Goal: Check status: Check status

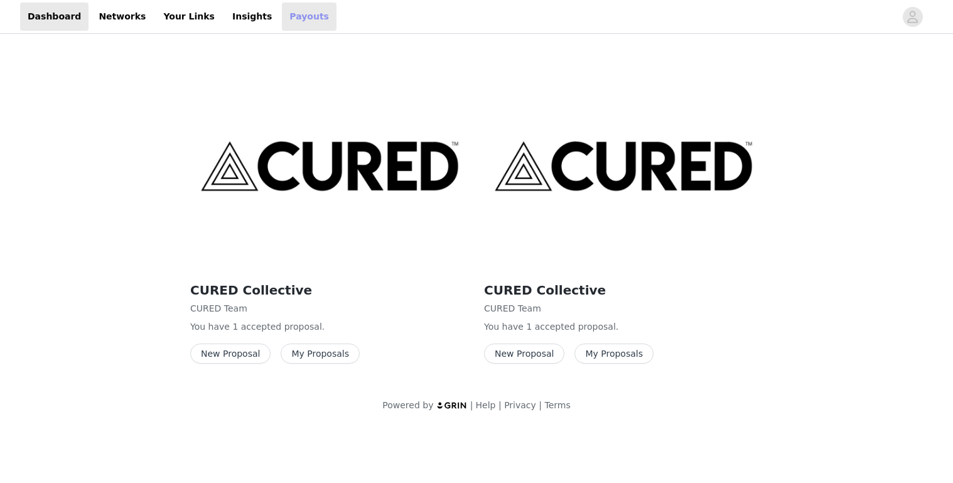
click at [282, 14] on link "Payouts" at bounding box center [309, 17] width 55 height 28
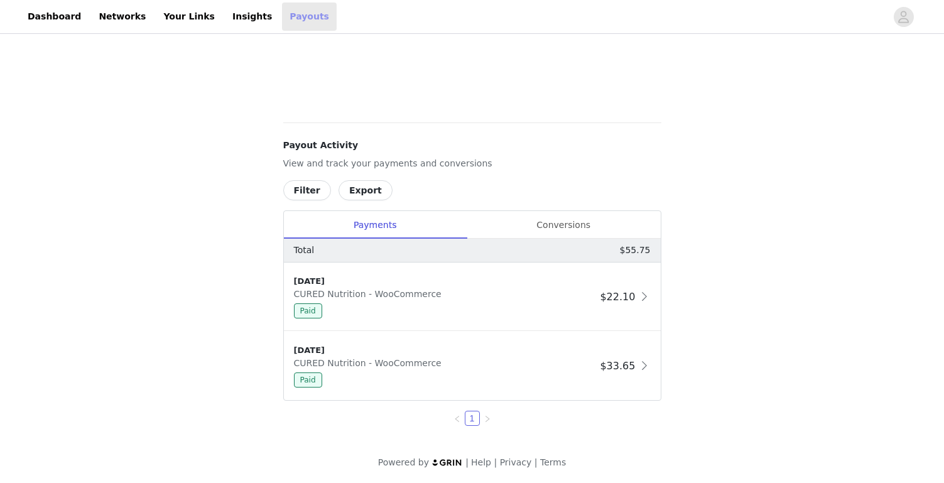
scroll to position [423, 0]
click at [632, 358] on span "$33.65" at bounding box center [617, 364] width 35 height 12
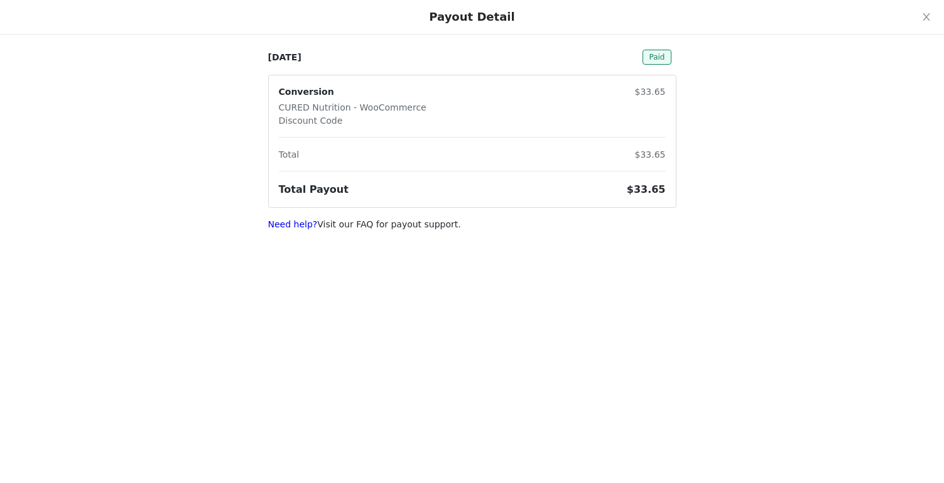
scroll to position [0, 0]
click at [275, 222] on link "Need help?" at bounding box center [293, 224] width 50 height 10
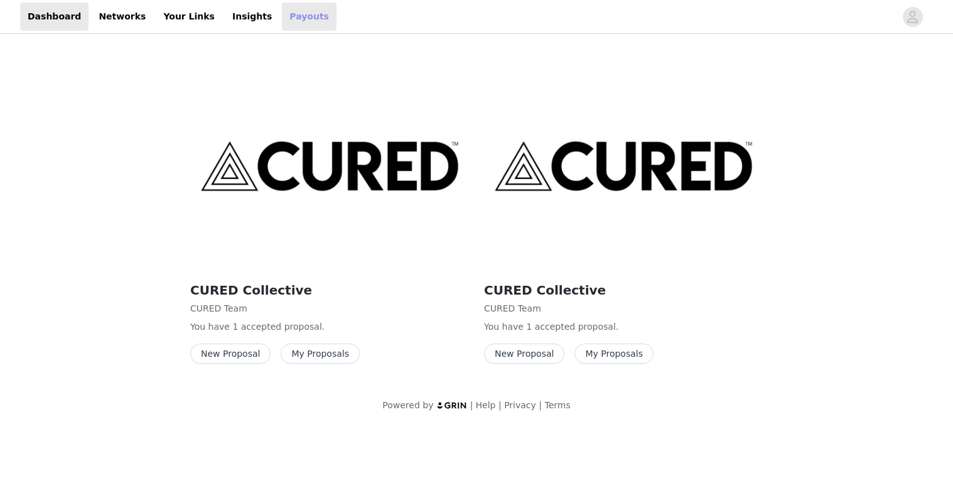
click at [282, 14] on link "Payouts" at bounding box center [309, 17] width 55 height 28
